Goal: Book appointment/travel/reservation

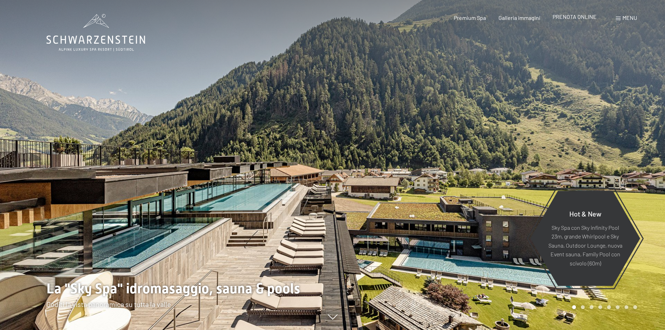
click at [584, 14] on span "PRENOTA ONLINE" at bounding box center [575, 16] width 44 height 7
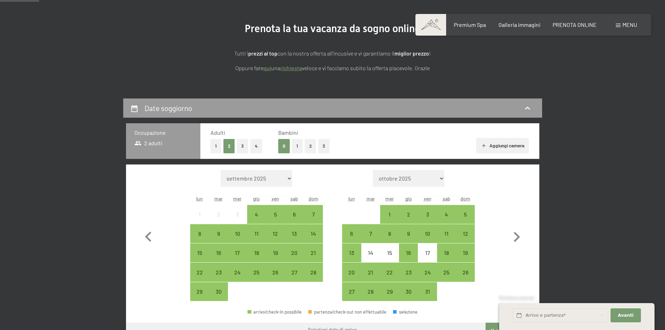
scroll to position [140, 0]
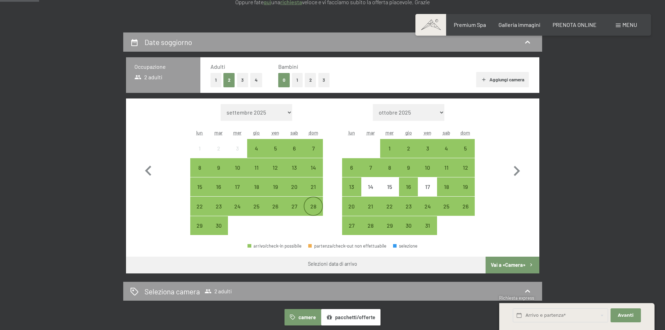
drag, startPoint x: 312, startPoint y: 206, endPoint x: 307, endPoint y: 210, distance: 6.7
click at [312, 206] on div "28" at bounding box center [312, 212] width 17 height 17
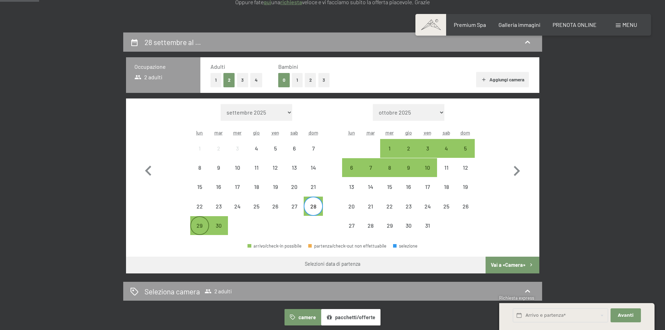
click at [200, 225] on div "29" at bounding box center [199, 231] width 17 height 17
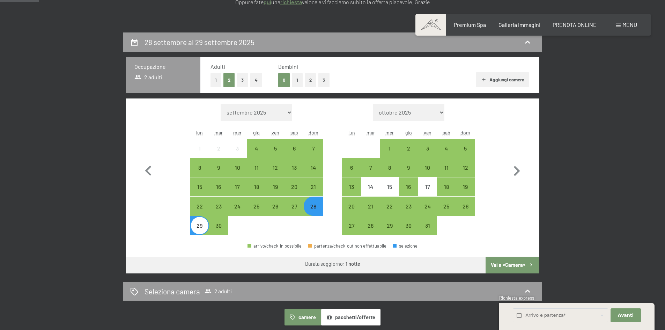
click at [514, 263] on button "Vai a «Camera»" at bounding box center [512, 265] width 53 height 17
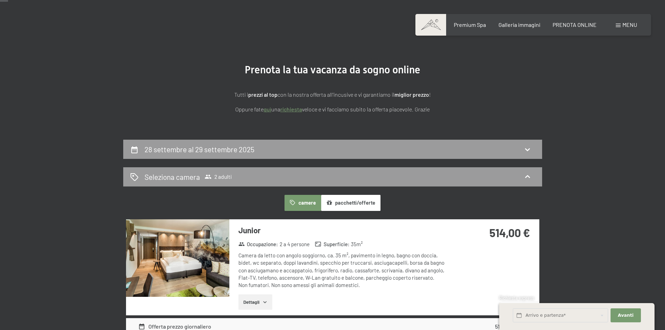
scroll to position [0, 0]
